Goal: Task Accomplishment & Management: Manage account settings

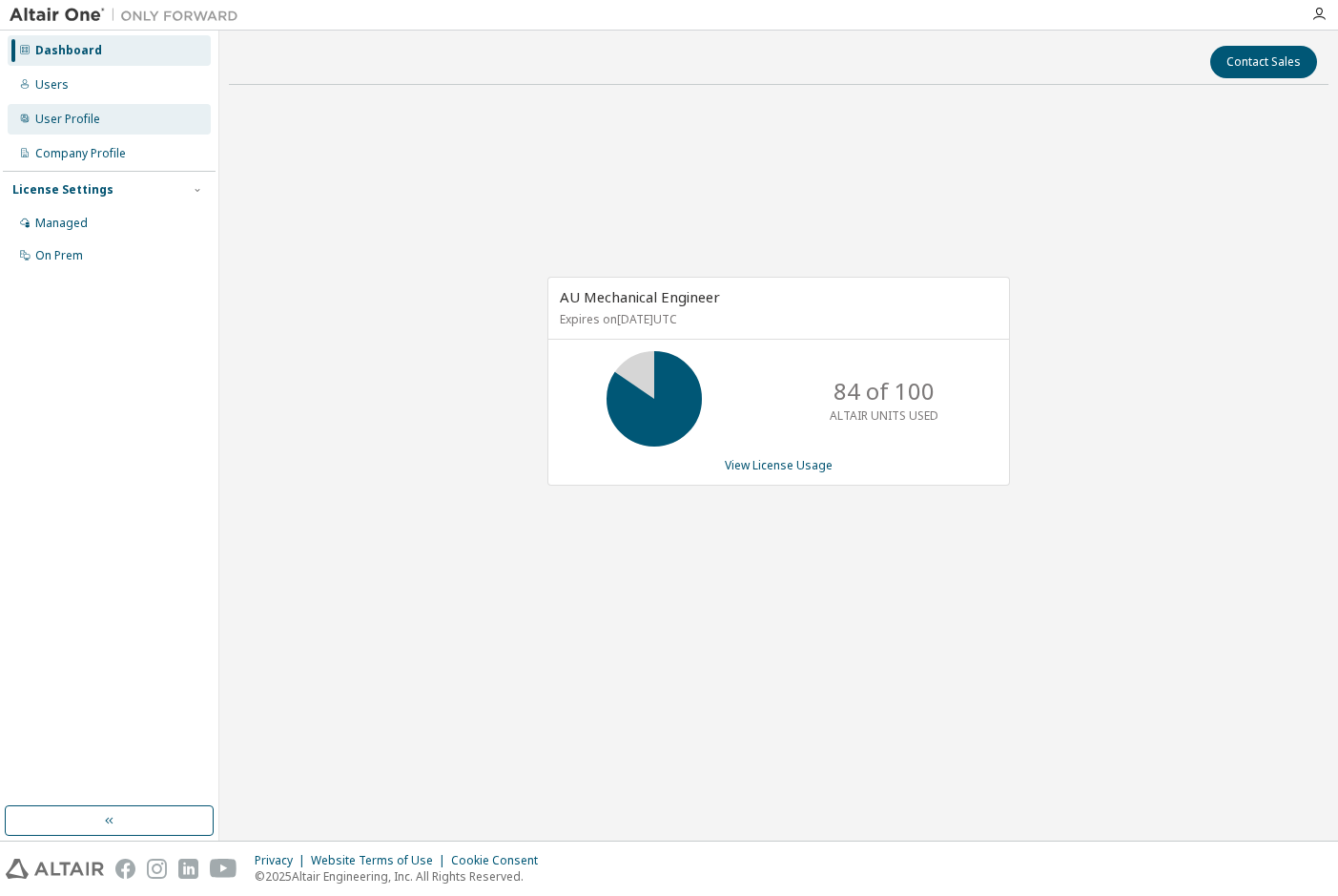
click at [89, 121] on div "User Profile" at bounding box center [68, 120] width 65 height 16
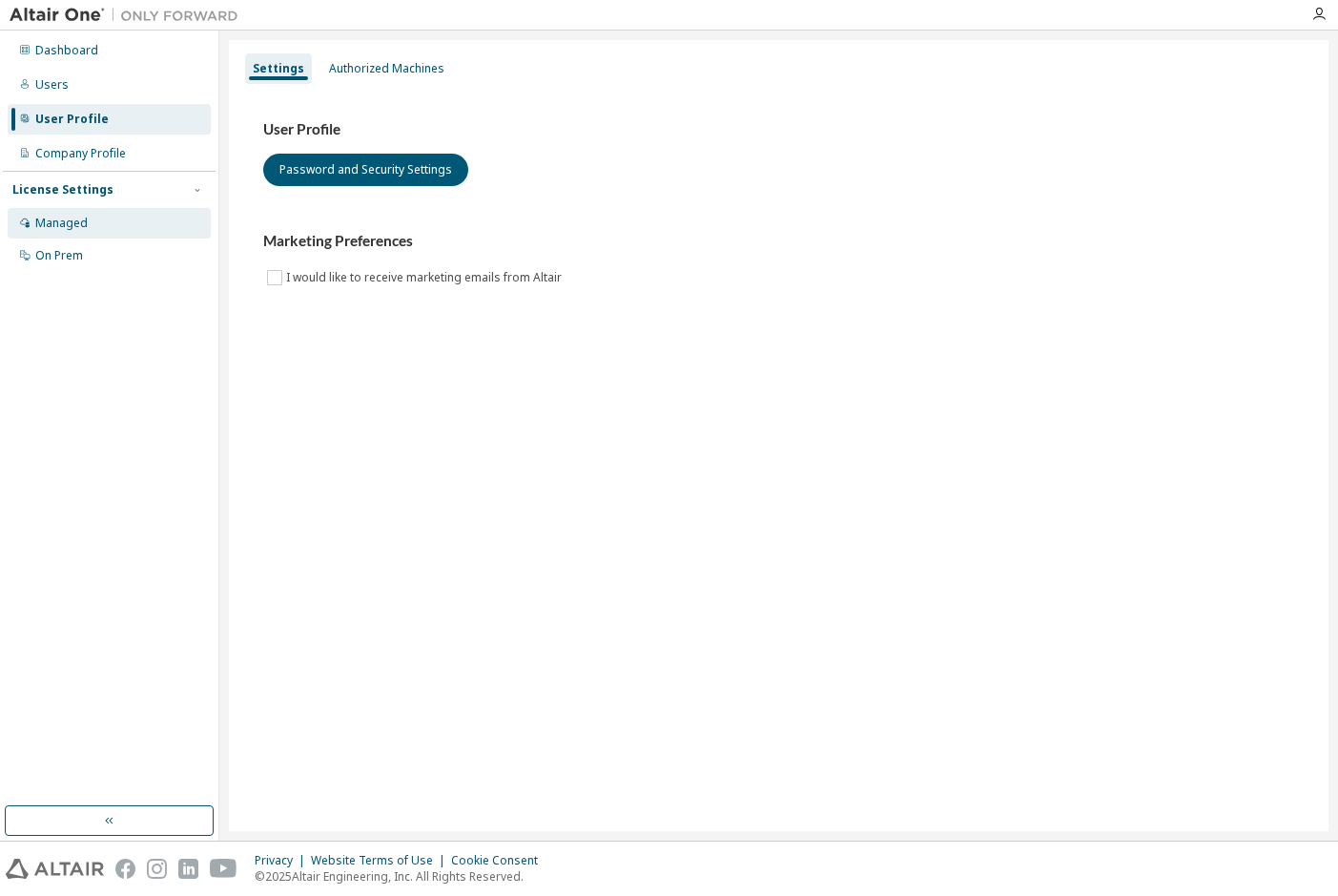
click at [104, 229] on div "Managed" at bounding box center [109, 223] width 203 height 30
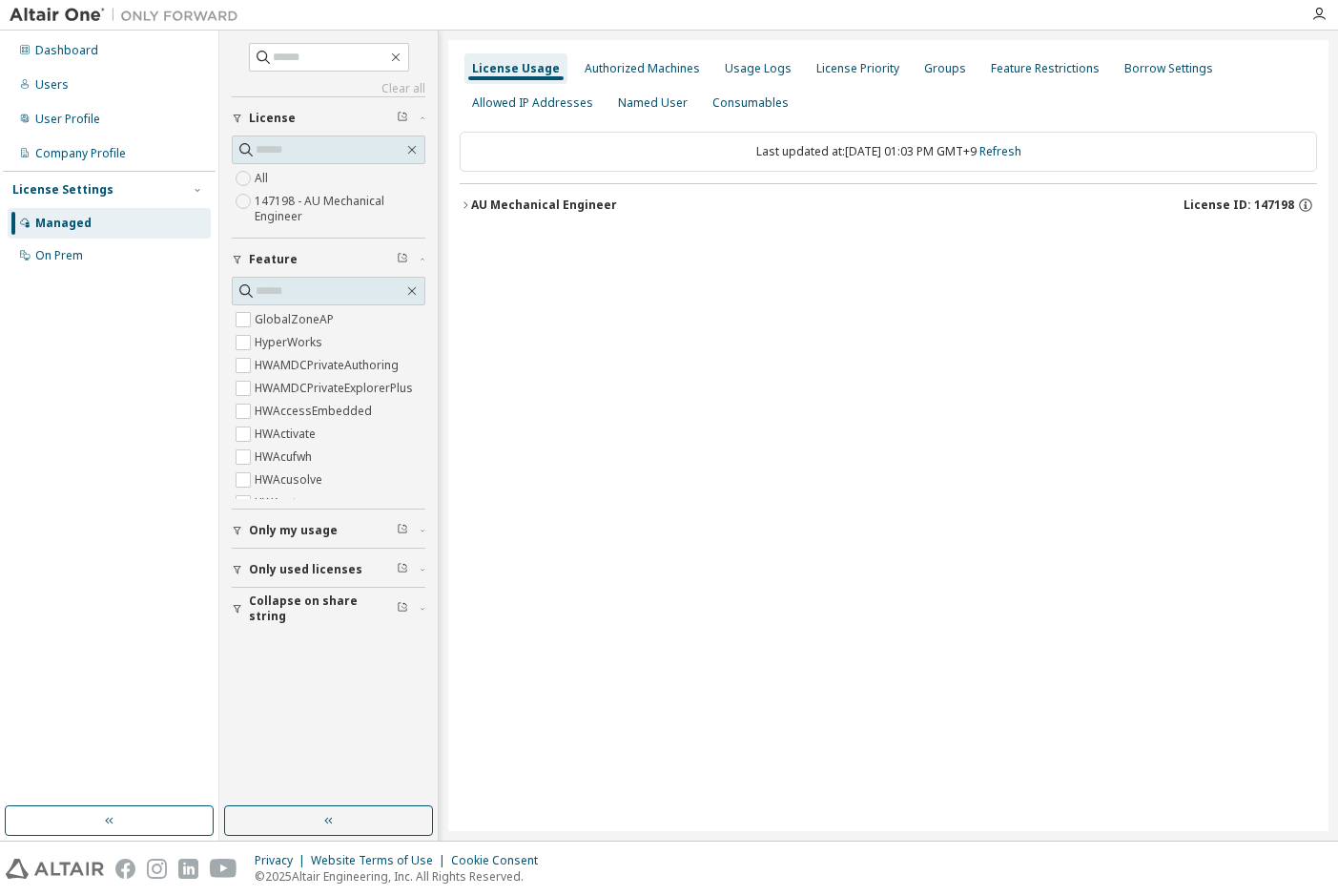
click at [572, 214] on button "AU Mechanical Engineer License ID: 147198" at bounding box center [888, 205] width 858 height 42
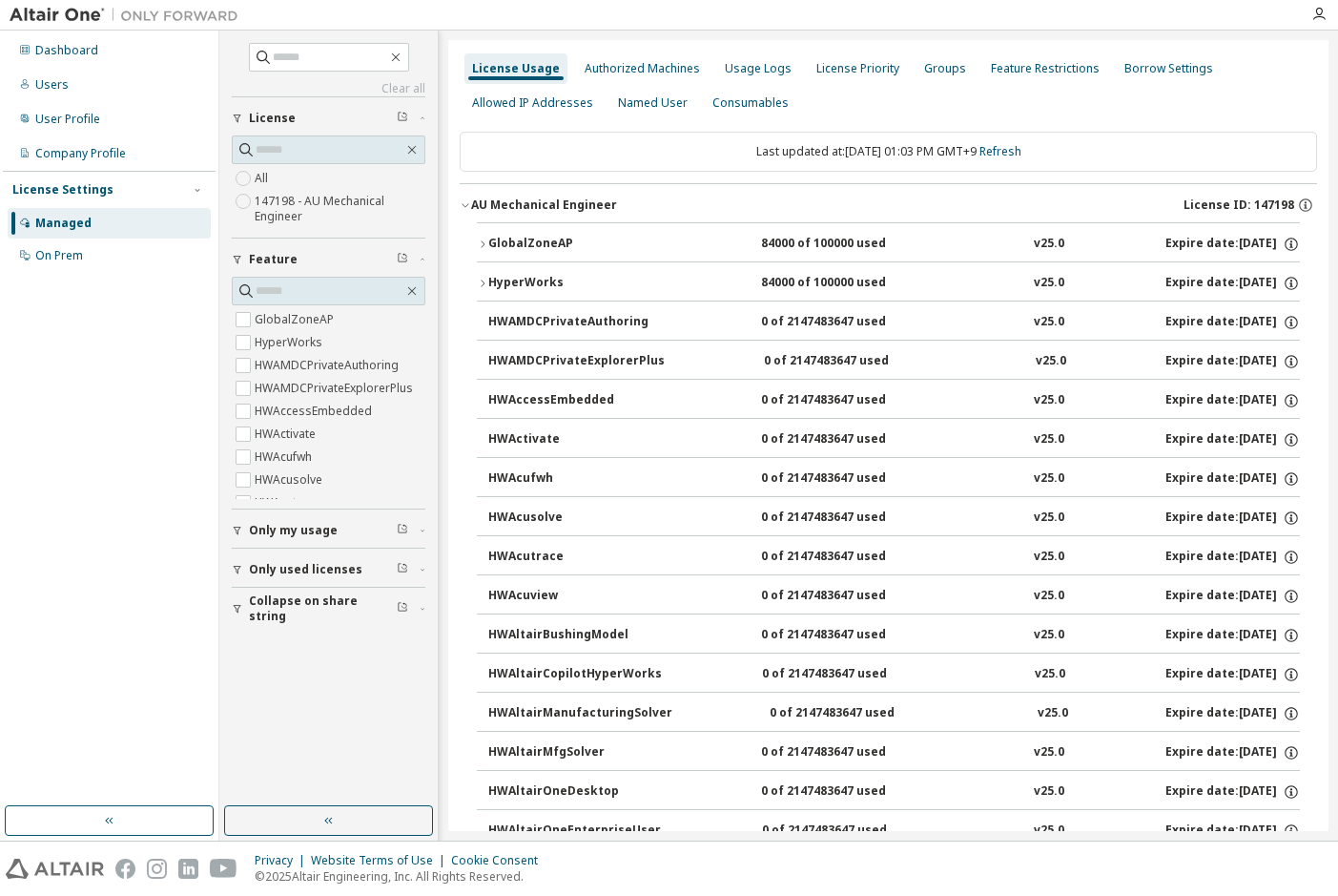
click at [559, 271] on button "HyperWorks 84000 of 100000 used v25.0 Expire date: 2026-07-21" at bounding box center [889, 283] width 823 height 42
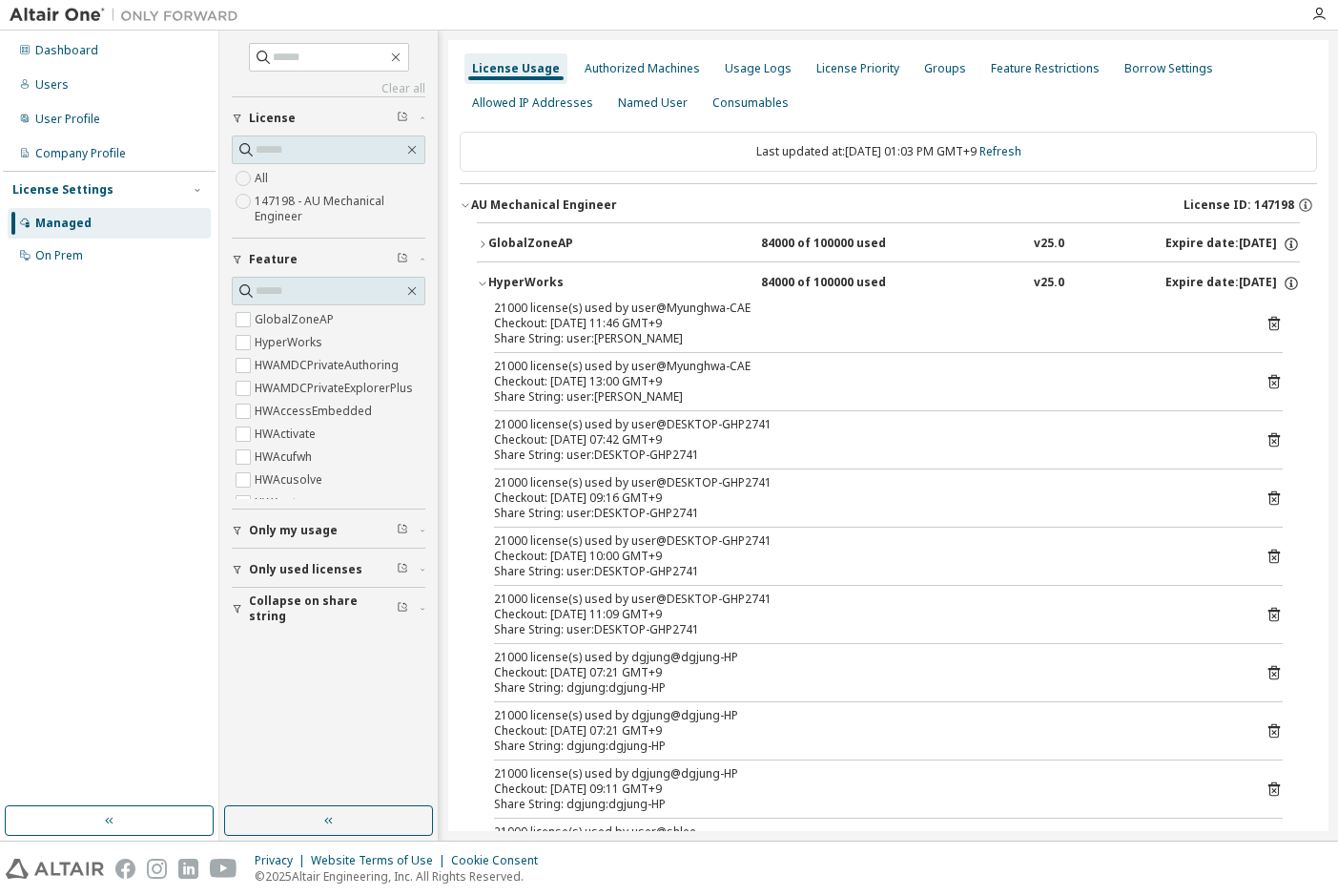
scroll to position [95, 0]
